Goal: Check status: Check status

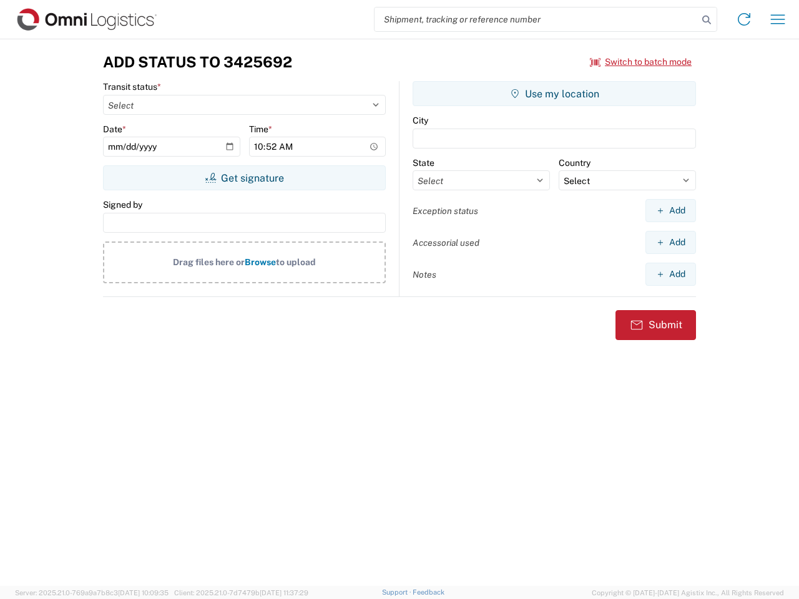
click at [536, 19] on input "search" at bounding box center [536, 19] width 323 height 24
click at [707, 20] on icon at bounding box center [706, 19] width 17 height 17
click at [744, 19] on icon at bounding box center [744, 19] width 20 height 20
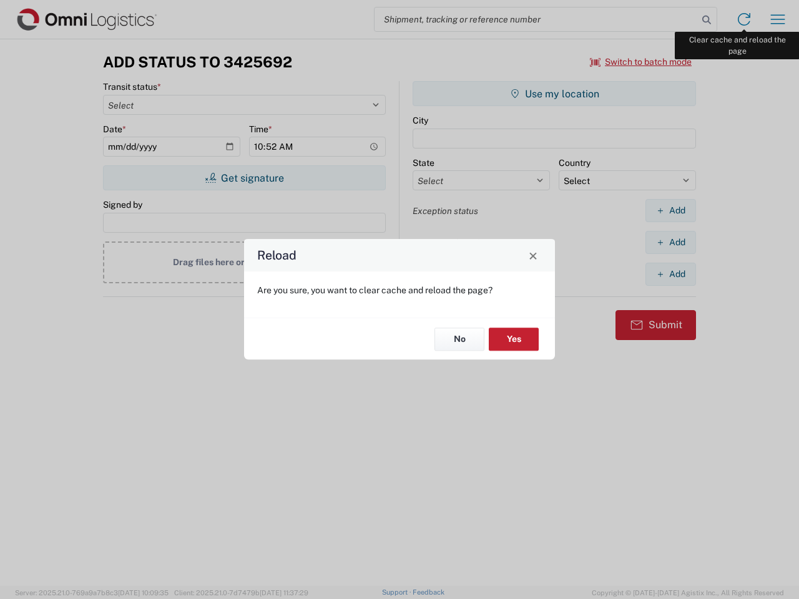
click at [778, 19] on div "Reload Are you sure, you want to clear cache and reload the page? No Yes" at bounding box center [399, 299] width 799 height 599
click at [641, 62] on div "Reload Are you sure, you want to clear cache and reload the page? No Yes" at bounding box center [399, 299] width 799 height 599
click at [244, 178] on div "Reload Are you sure, you want to clear cache and reload the page? No Yes" at bounding box center [399, 299] width 799 height 599
click at [554, 94] on div "Reload Are you sure, you want to clear cache and reload the page? No Yes" at bounding box center [399, 299] width 799 height 599
click at [670, 210] on div "Reload Are you sure, you want to clear cache and reload the page? No Yes" at bounding box center [399, 299] width 799 height 599
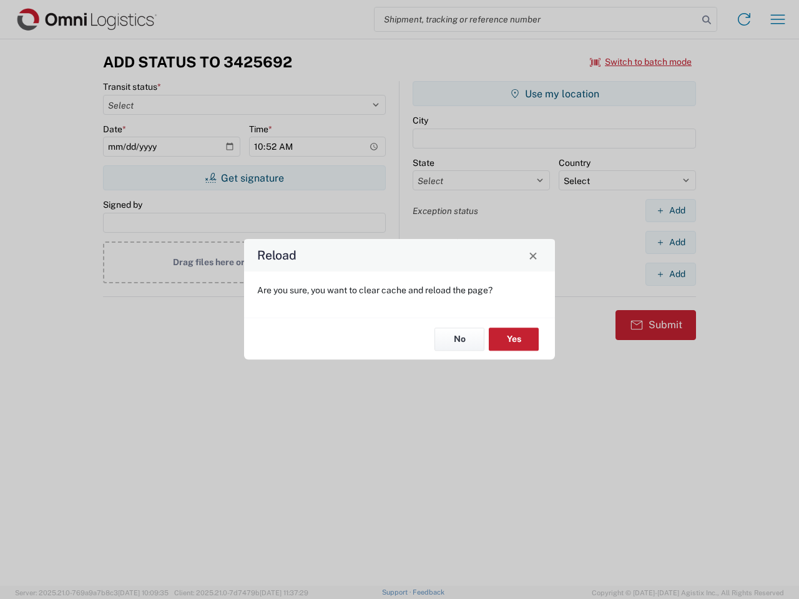
click at [670, 242] on div "Reload Are you sure, you want to clear cache and reload the page? No Yes" at bounding box center [399, 299] width 799 height 599
click at [670, 274] on div "Reload Are you sure, you want to clear cache and reload the page? No Yes" at bounding box center [399, 299] width 799 height 599
